Goal: Task Accomplishment & Management: Manage account settings

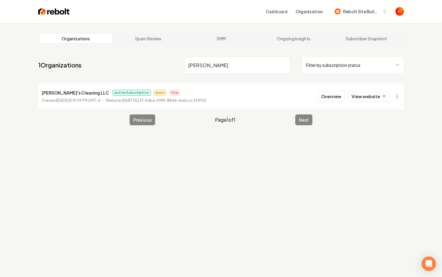
drag, startPoint x: 207, startPoint y: 67, endPoint x: 98, endPoint y: 59, distance: 109.2
click at [98, 59] on nav "1 Organizations [PERSON_NAME] Filter by subscription status" at bounding box center [221, 67] width 366 height 26
type input "cali roofing"
click at [283, 40] on link "Ongoing Insights" at bounding box center [294, 39] width 73 height 10
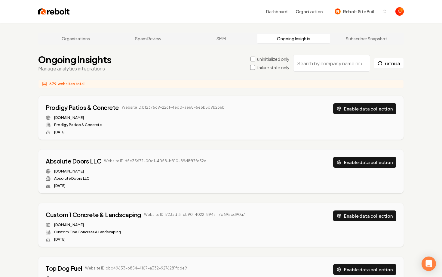
click at [310, 64] on input "search" at bounding box center [331, 63] width 77 height 17
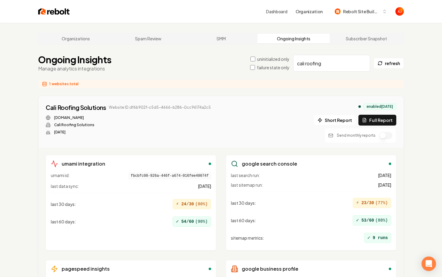
scroll to position [18, 0]
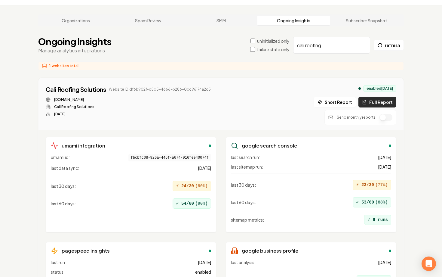
type input "cali roofing"
click at [369, 100] on button "Full Report" at bounding box center [378, 102] width 38 height 11
click at [225, 90] on button "1 report" at bounding box center [224, 89] width 22 height 7
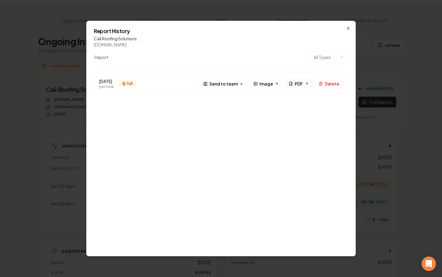
click at [297, 85] on span "PDF" at bounding box center [299, 84] width 8 height 6
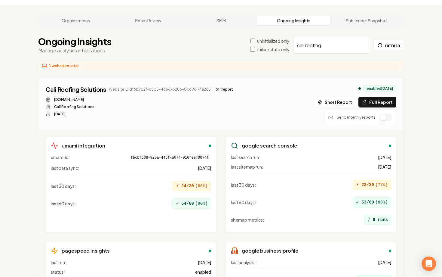
scroll to position [0, 0]
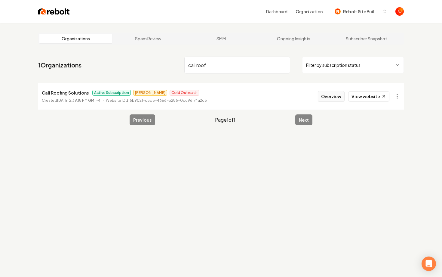
type input "cali roof"
click at [329, 97] on button "Overview" at bounding box center [331, 96] width 27 height 11
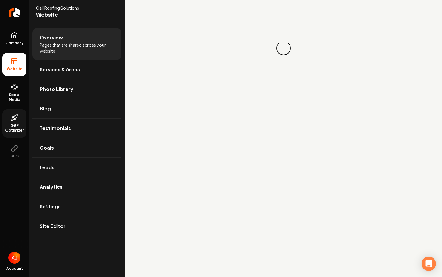
click at [14, 122] on link "GBP Optimizer" at bounding box center [14, 123] width 24 height 28
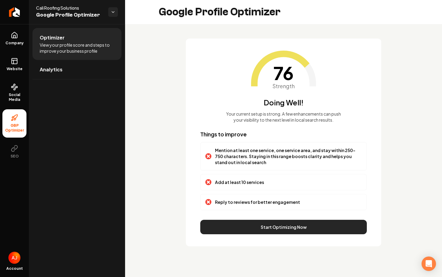
click at [244, 231] on button "Start Optimizing Now" at bounding box center [283, 227] width 167 height 14
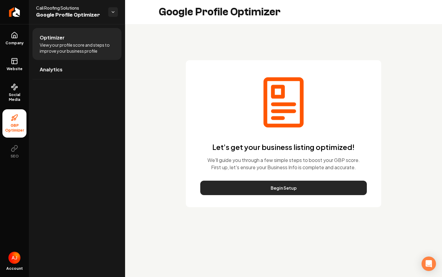
click at [246, 190] on button "Begin Setup" at bounding box center [283, 188] width 167 height 14
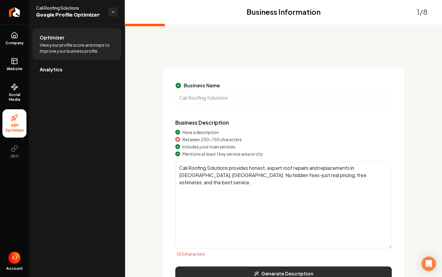
click at [276, 274] on button "Generate Description" at bounding box center [283, 273] width 217 height 14
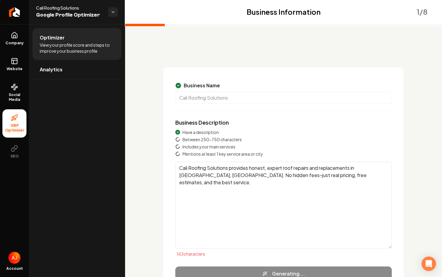
scroll to position [51, 0]
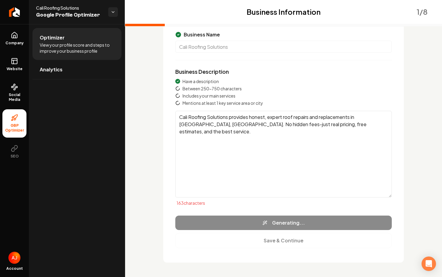
type textarea "Cali Roofing Solutions specializes in providing expert roof repairs and replace…"
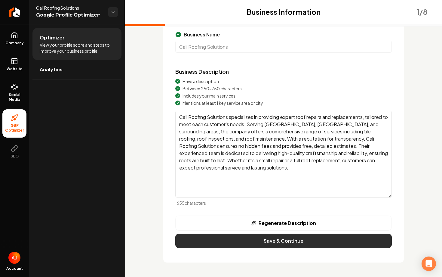
click at [267, 240] on button "Save & Continue" at bounding box center [283, 240] width 217 height 14
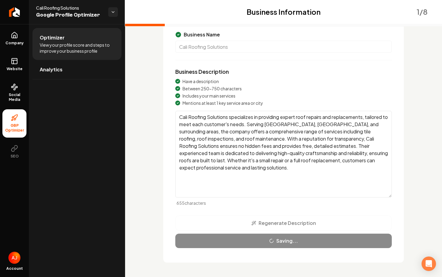
scroll to position [0, 0]
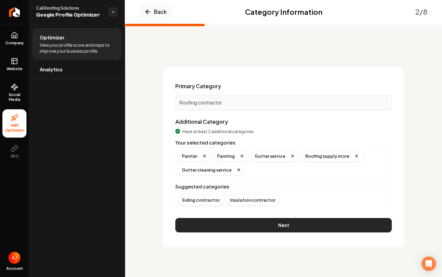
click at [261, 220] on button "Next" at bounding box center [283, 225] width 217 height 14
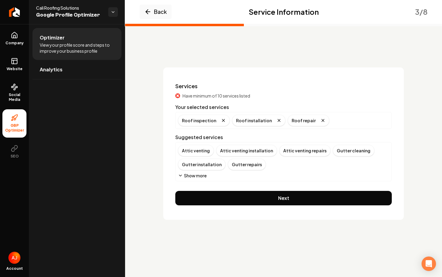
click at [186, 176] on button "Show more" at bounding box center [192, 175] width 29 height 6
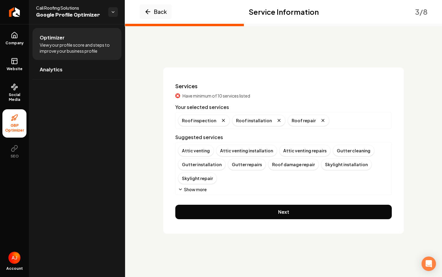
click at [183, 188] on icon "Main content area" at bounding box center [180, 189] width 5 height 5
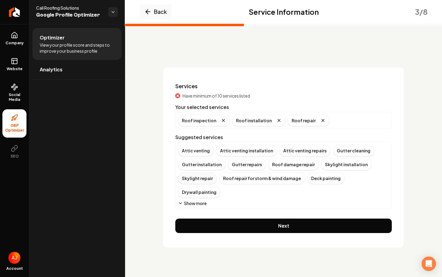
click at [196, 180] on div "Skylight repair" at bounding box center [197, 177] width 39 height 11
click at [191, 200] on button "Show more" at bounding box center [192, 203] width 29 height 6
click at [191, 203] on button "Show more" at bounding box center [192, 203] width 29 height 6
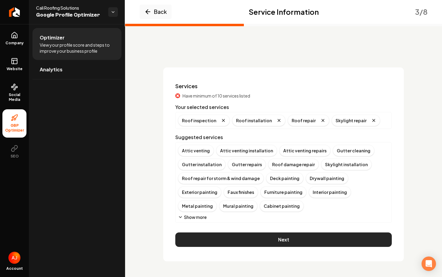
click at [218, 240] on button "Next" at bounding box center [283, 239] width 217 height 14
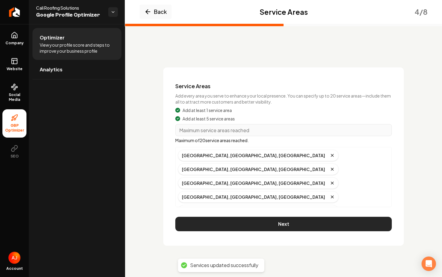
click at [278, 222] on button "Next" at bounding box center [283, 224] width 217 height 14
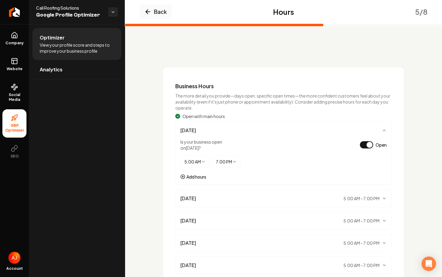
scroll to position [94, 0]
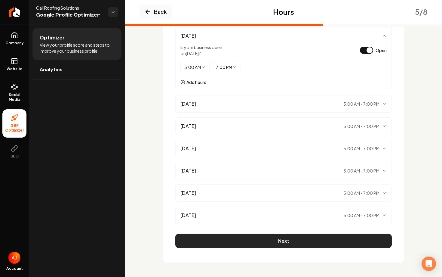
click at [279, 242] on button "Next" at bounding box center [283, 240] width 217 height 14
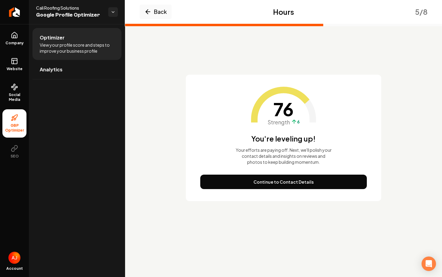
scroll to position [0, 0]
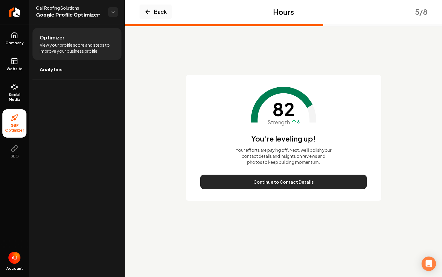
click at [292, 182] on button "Continue to Contact Details" at bounding box center [283, 182] width 167 height 14
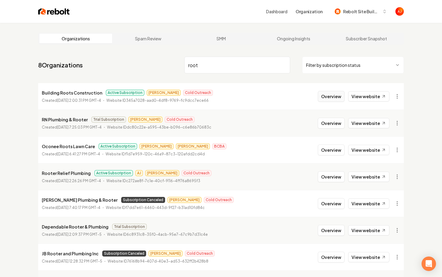
type input "root"
click at [325, 93] on button "Overview" at bounding box center [331, 96] width 27 height 11
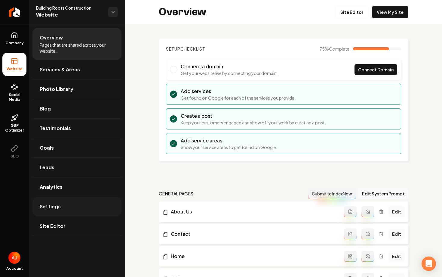
click at [64, 200] on link "Settings" at bounding box center [76, 206] width 89 height 19
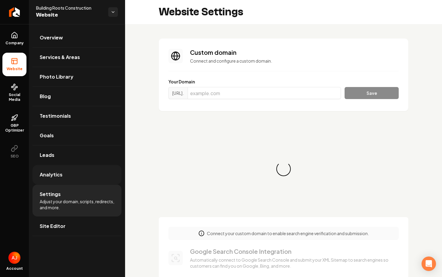
scroll to position [54, 0]
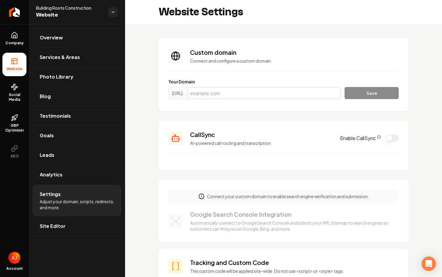
click at [232, 94] on input "Main content area" at bounding box center [264, 93] width 153 height 12
click at [246, 94] on input "Main content area" at bounding box center [264, 93] width 153 height 12
paste input "buildingrootsconstruction.com"
type input "buildingrootsconstruction.com"
click at [350, 92] on button "Save" at bounding box center [372, 93] width 54 height 12
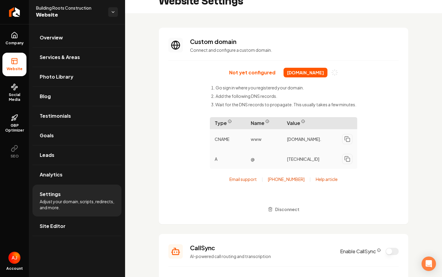
scroll to position [9, 0]
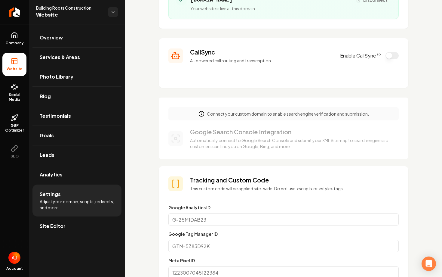
scroll to position [101, 0]
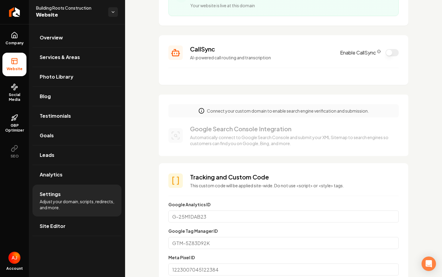
click at [330, 129] on h3 "Google Search Console Integration" at bounding box center [291, 129] width 202 height 8
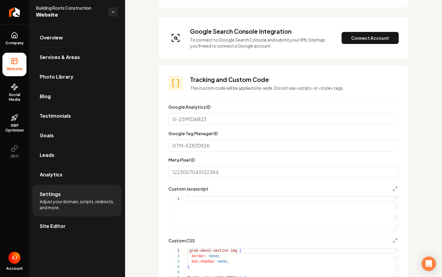
scroll to position [178, 0]
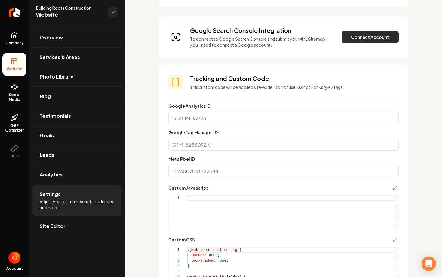
click at [365, 39] on button "Connect Account" at bounding box center [370, 37] width 57 height 12
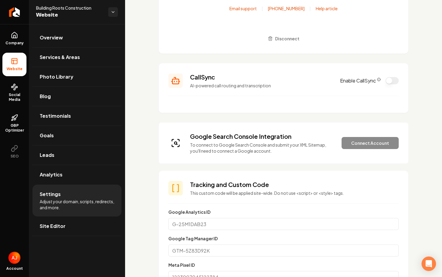
scroll to position [284, 0]
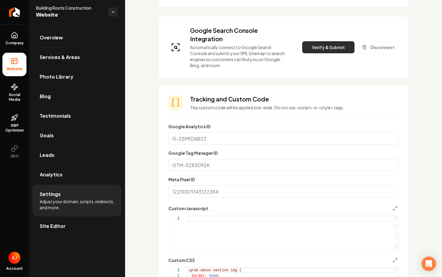
click at [320, 50] on button "Verify & Submit" at bounding box center [328, 47] width 52 height 12
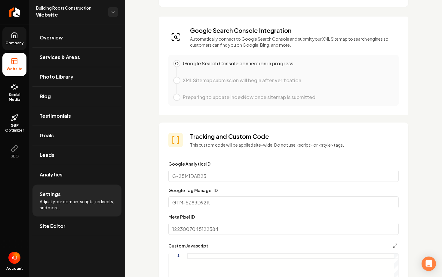
click at [14, 39] on link "Company" at bounding box center [14, 38] width 24 height 23
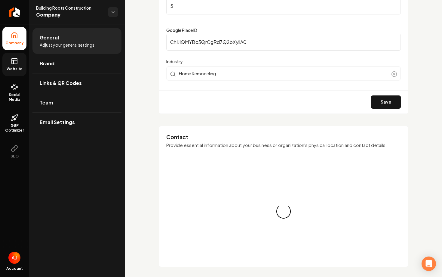
click at [13, 67] on span "Website" at bounding box center [14, 68] width 21 height 5
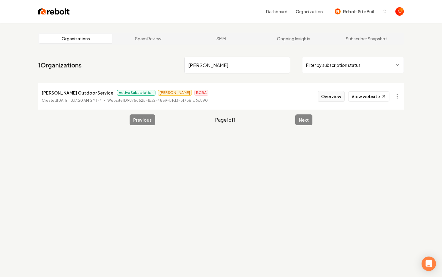
type input "simones"
click at [329, 97] on button "Overview" at bounding box center [331, 96] width 27 height 11
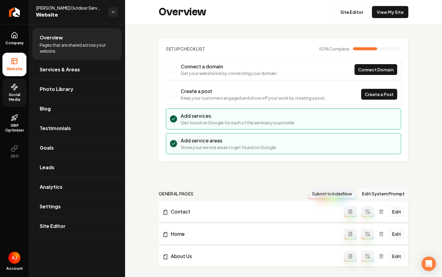
click at [21, 88] on link "Social Media" at bounding box center [14, 93] width 24 height 28
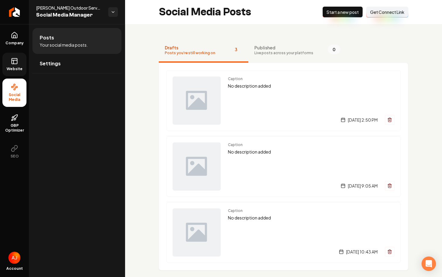
click at [14, 67] on span "Website" at bounding box center [14, 68] width 21 height 5
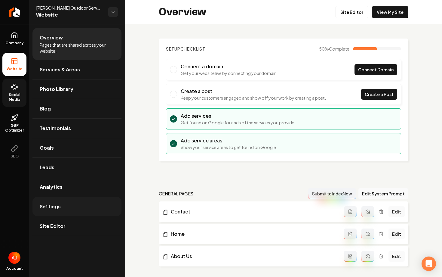
click at [81, 205] on link "Settings" at bounding box center [76, 206] width 89 height 19
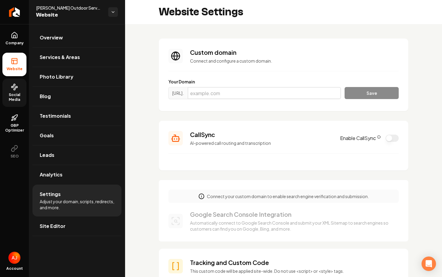
click at [221, 92] on input "Main content area" at bounding box center [264, 93] width 153 height 12
click at [217, 93] on input "Main content area" at bounding box center [264, 93] width 153 height 12
paste input "simonesoutdoorservices.com"
type input "simonesoutdoorservices.com"
click at [353, 89] on button "Save" at bounding box center [372, 93] width 54 height 12
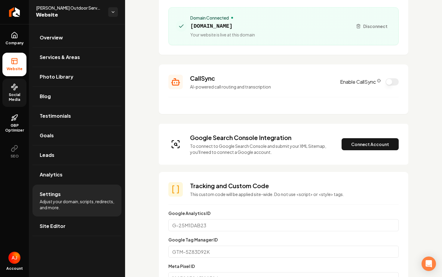
scroll to position [78, 0]
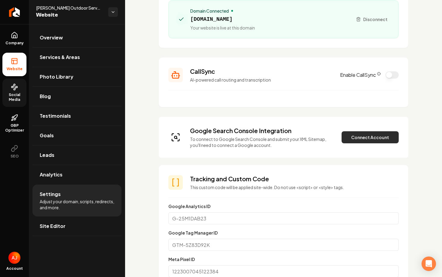
click at [350, 138] on button "Connect Account" at bounding box center [370, 137] width 57 height 12
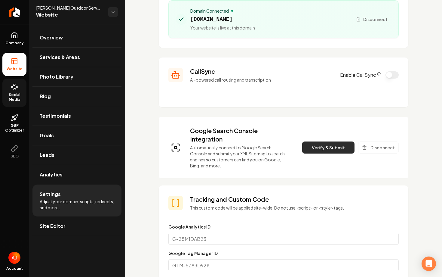
click at [332, 147] on button "Verify & Submit" at bounding box center [328, 147] width 52 height 12
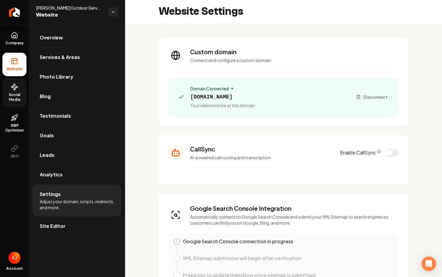
scroll to position [0, 0]
drag, startPoint x: 281, startPoint y: 98, endPoint x: 188, endPoint y: 95, distance: 93.0
click at [188, 95] on div "Domain Connected simonesoutdoorservices.com Your website is live at this domain" at bounding box center [262, 97] width 172 height 23
click at [255, 94] on span "simonesoutdoorservices.com" at bounding box center [222, 97] width 65 height 8
drag, startPoint x: 274, startPoint y: 98, endPoint x: 191, endPoint y: 100, distance: 83.4
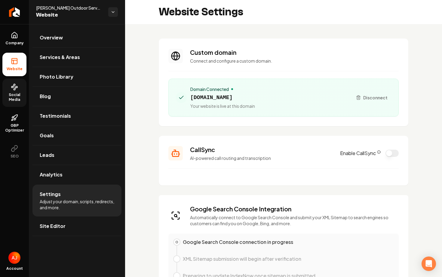
click at [191, 100] on span "simonesoutdoorservices.com" at bounding box center [222, 97] width 65 height 8
copy span "simonesoutdoorservices.com"
